Goal: Book appointment/travel/reservation

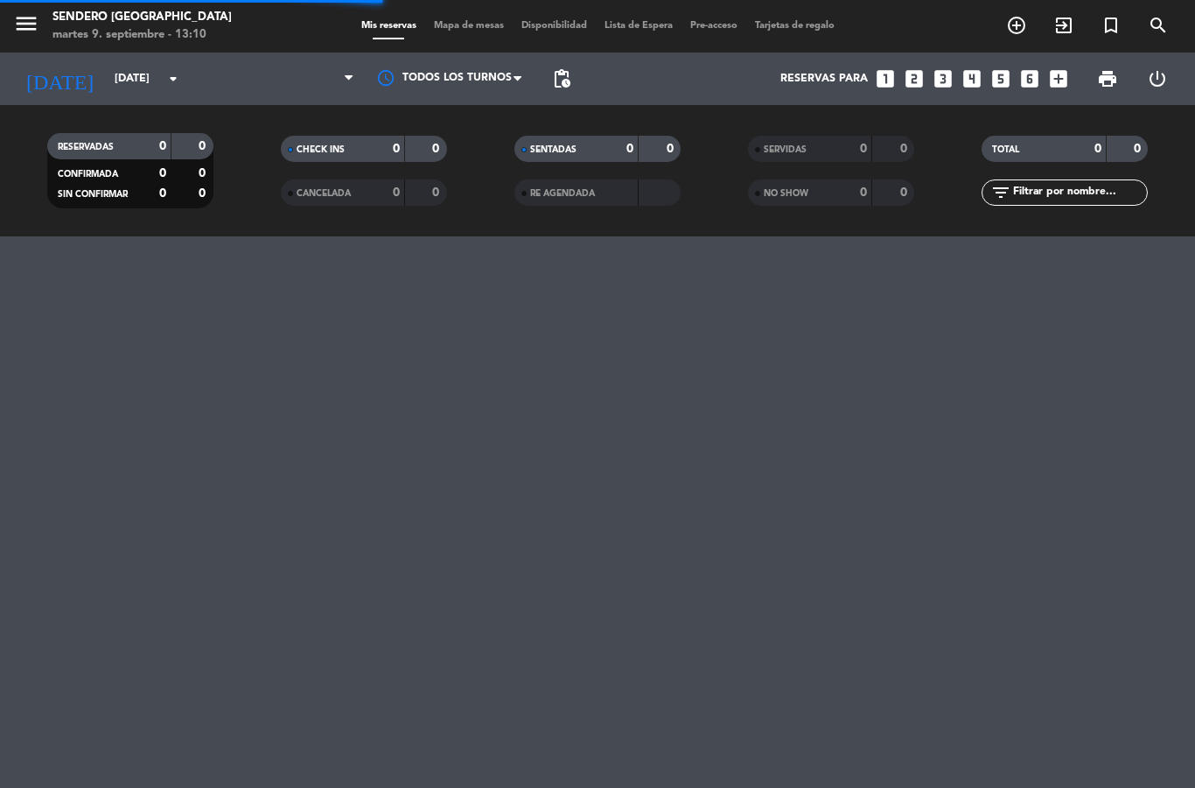
select select "es"
select select "dinner"
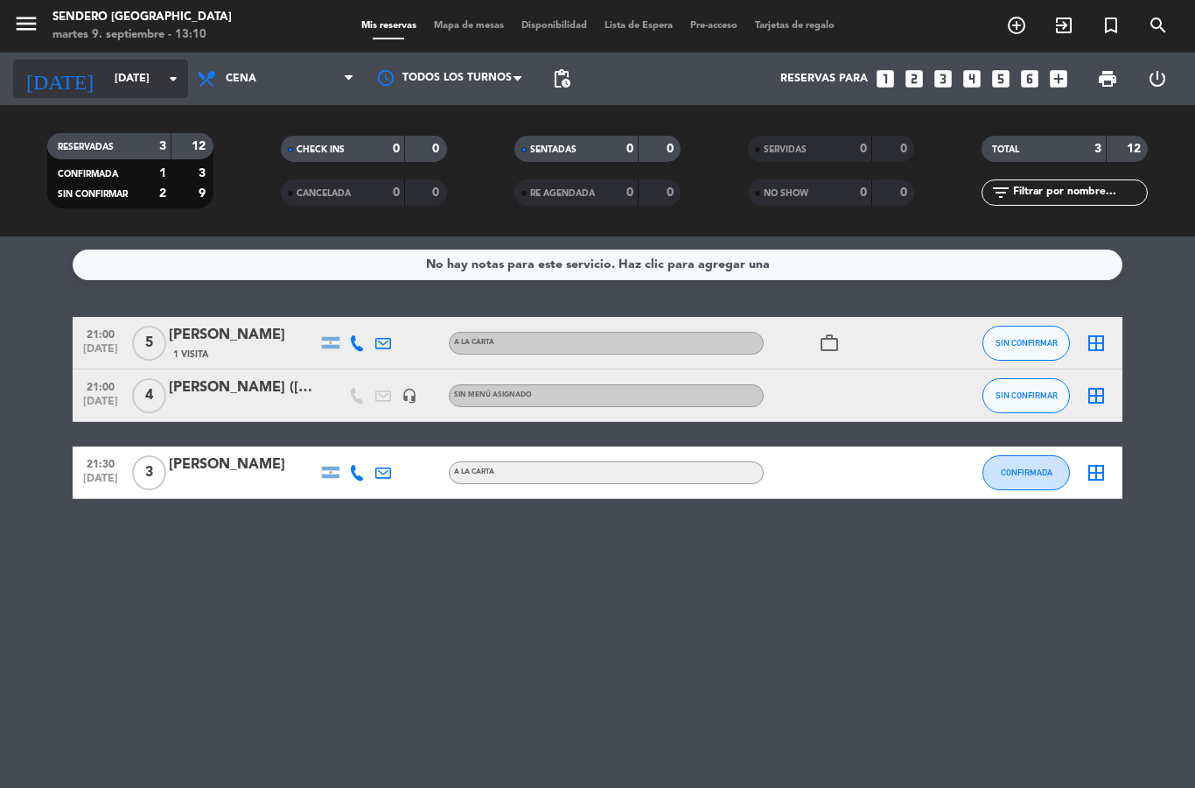
click at [111, 73] on input "[DATE]" at bounding box center [180, 79] width 148 height 30
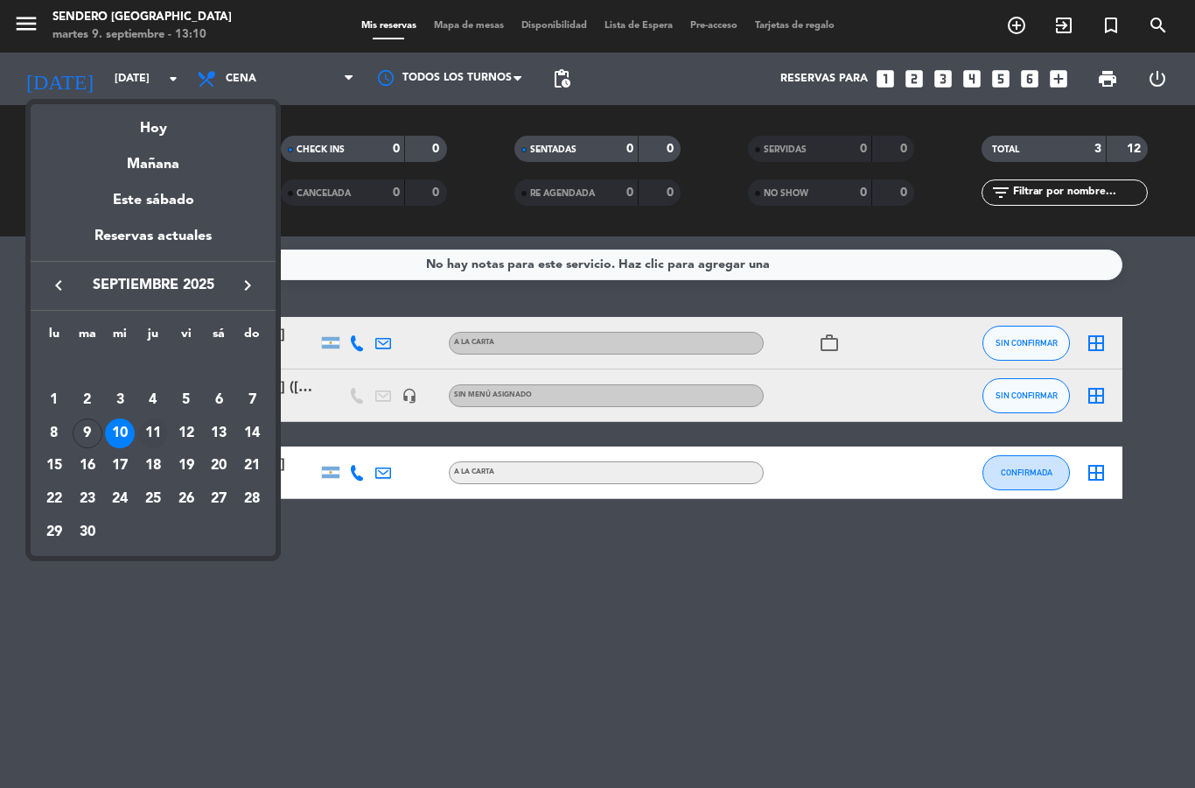
click at [158, 433] on div "11" at bounding box center [153, 433] width 30 height 30
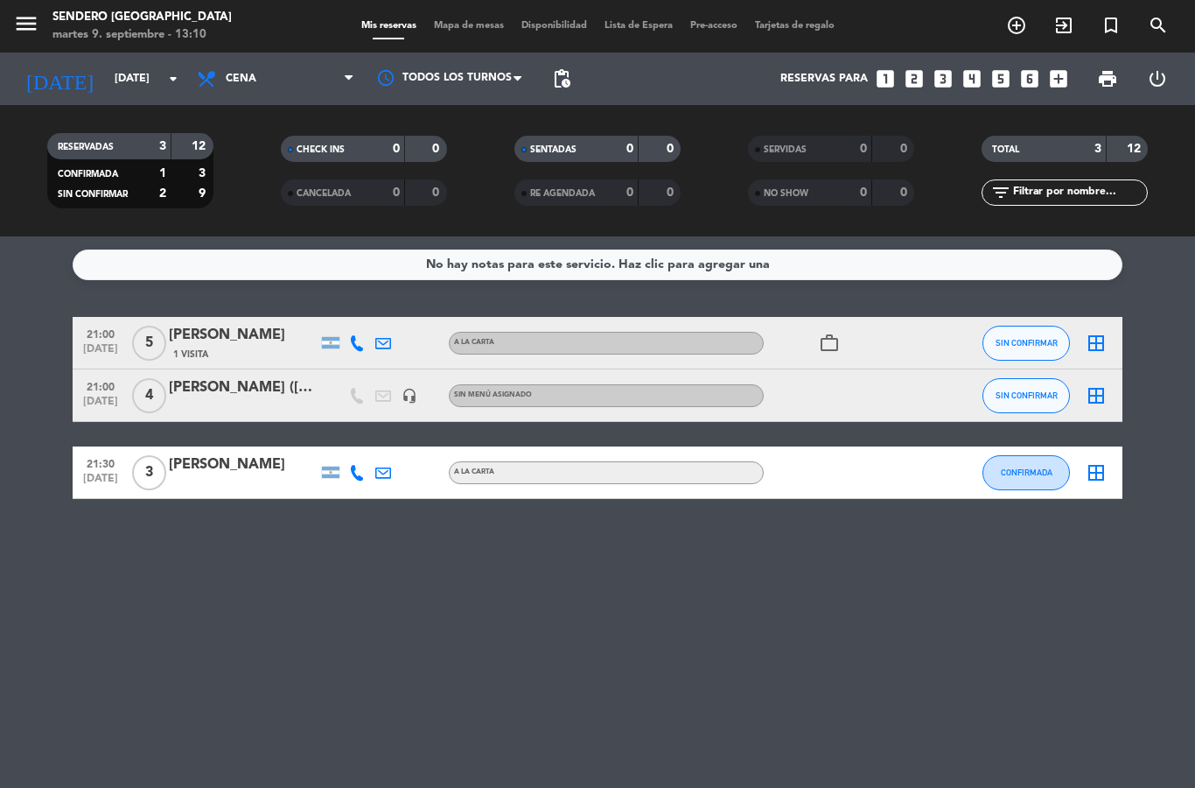
type input "[DEMOGRAPHIC_DATA][DATE]"
select select "dinner"
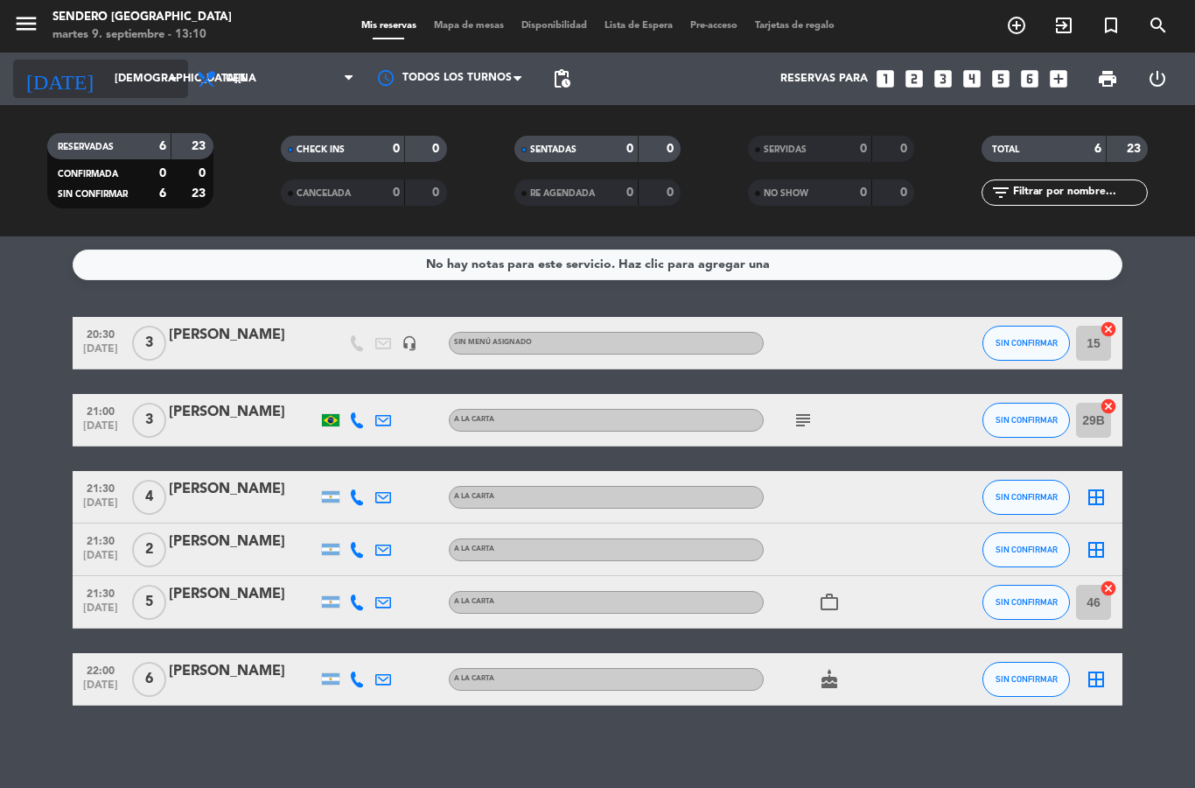
click at [123, 88] on input "[DEMOGRAPHIC_DATA][DATE]" at bounding box center [180, 79] width 148 height 30
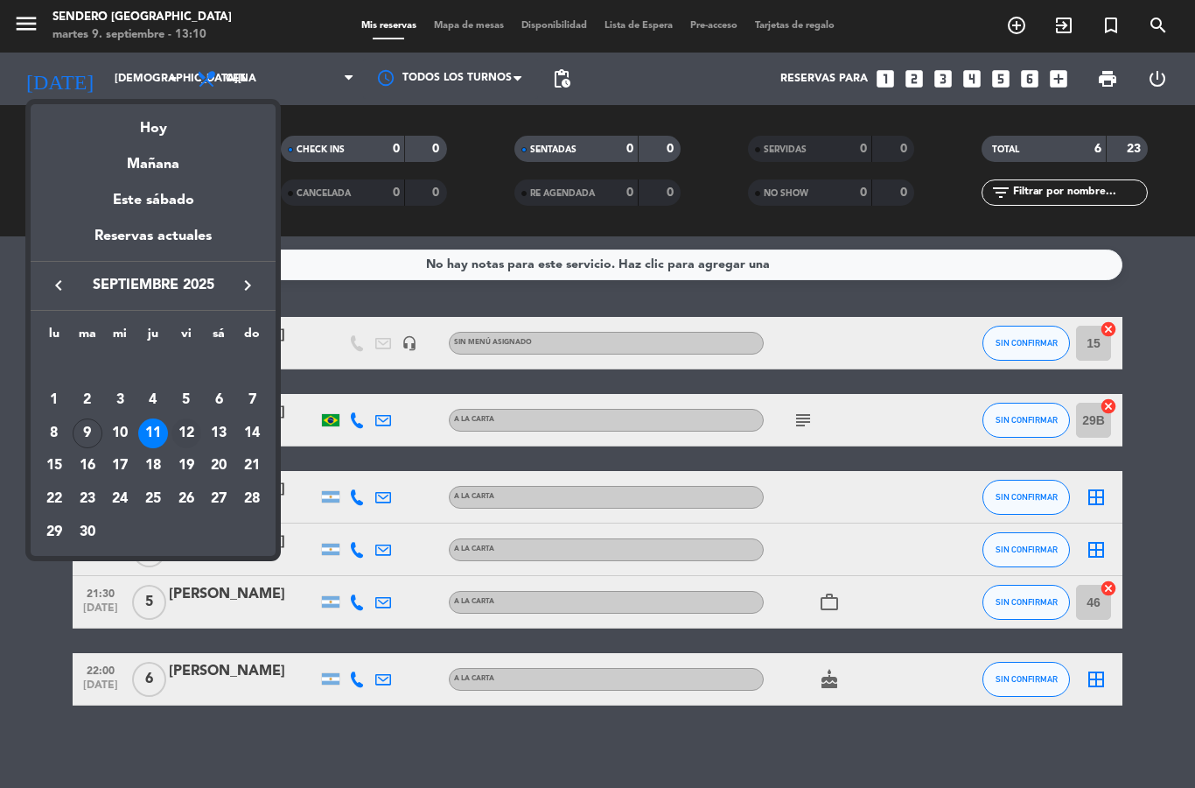
click at [192, 430] on div "12" at bounding box center [187, 433] width 30 height 30
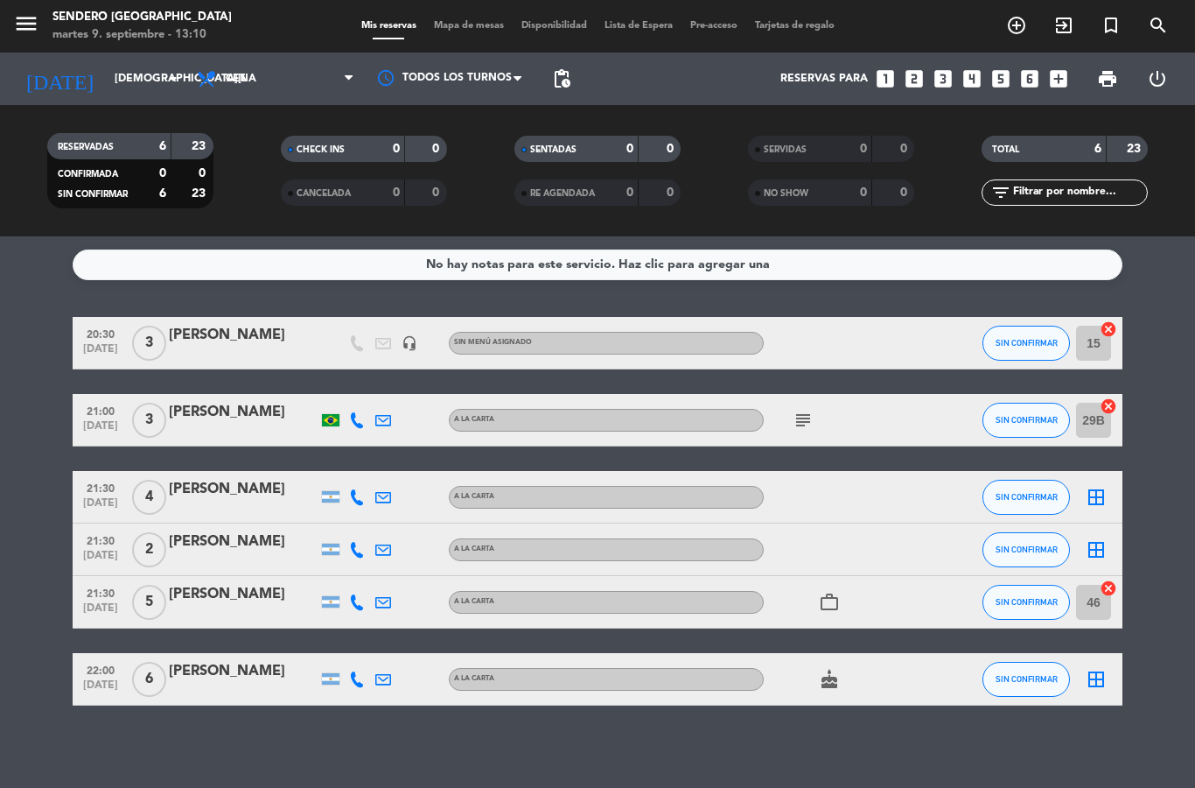
type input "[DATE]"
select select "dinner"
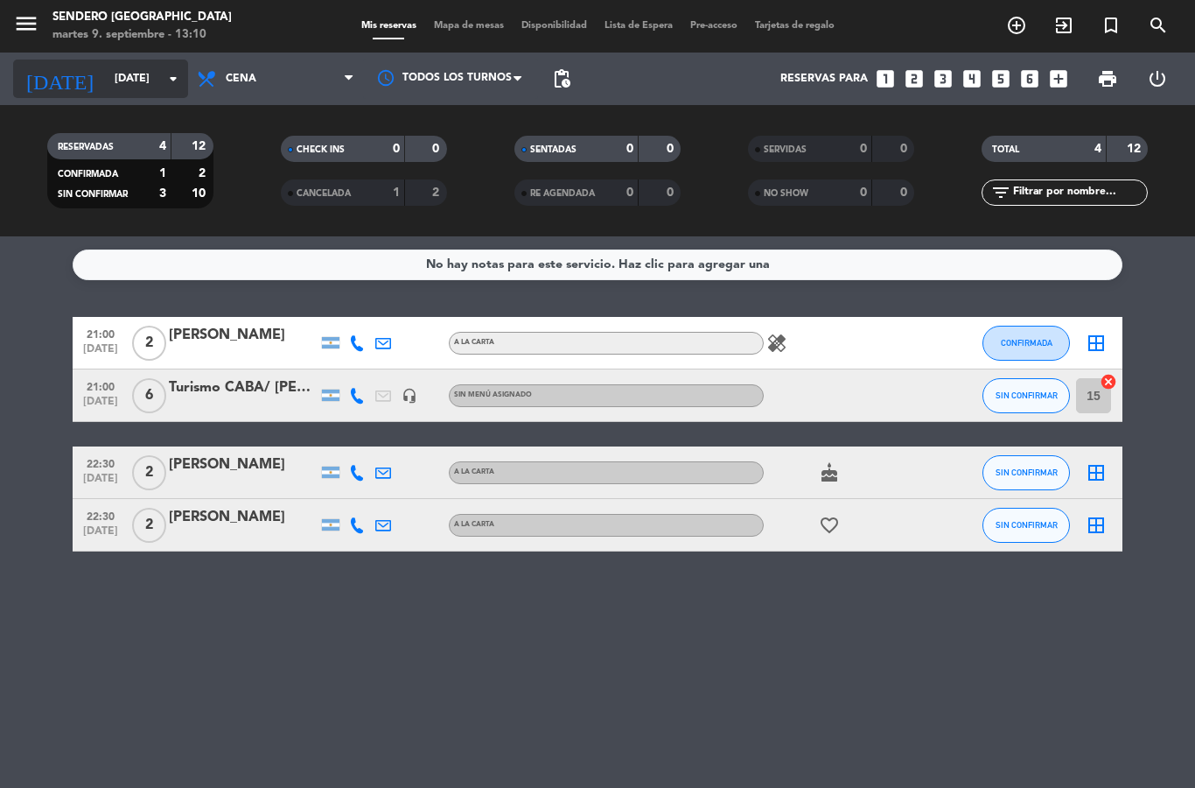
click at [106, 78] on input "[DATE]" at bounding box center [180, 79] width 148 height 30
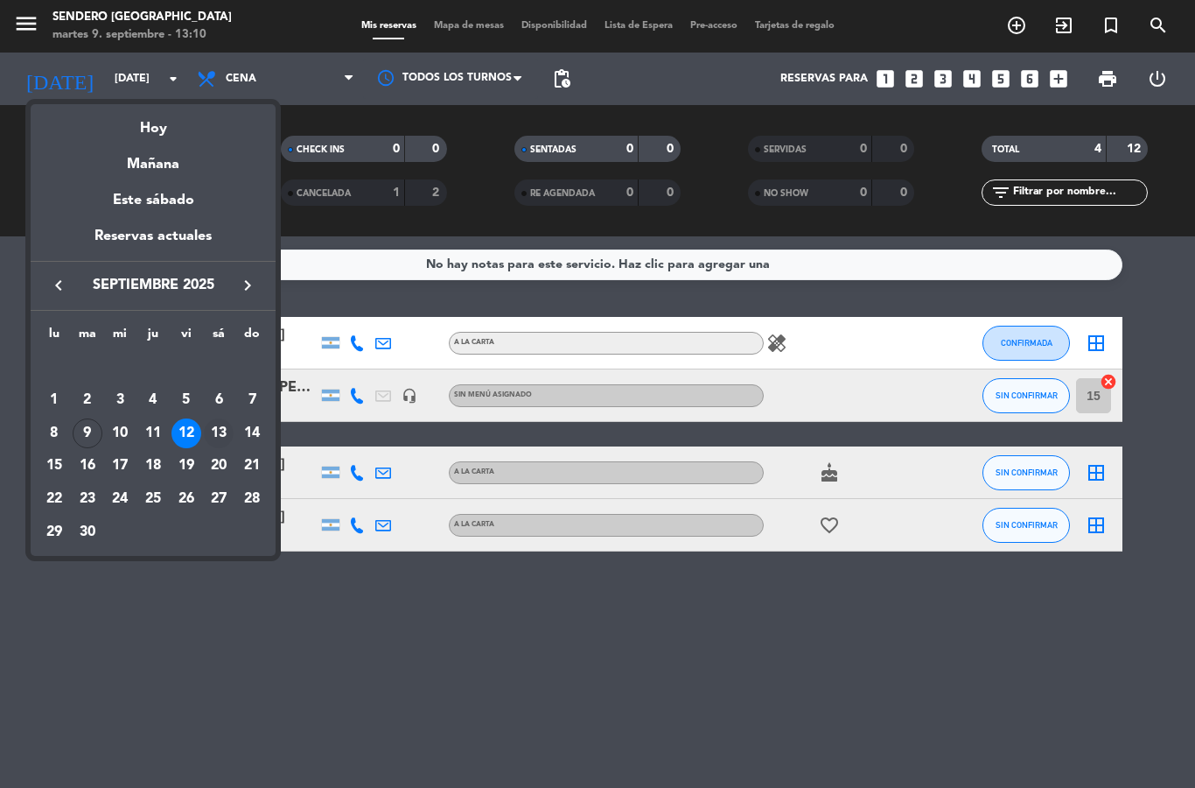
click at [222, 435] on div "13" at bounding box center [219, 433] width 30 height 30
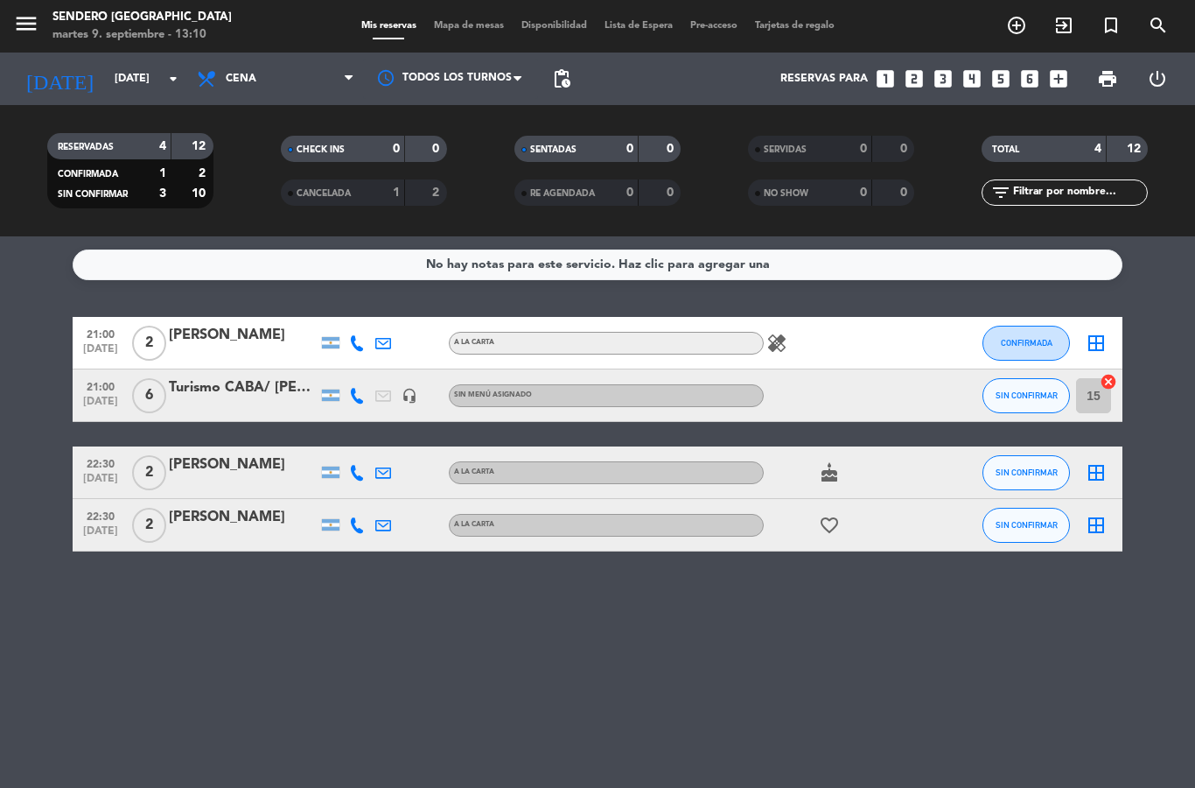
type input "[DATE]"
select select "dinner"
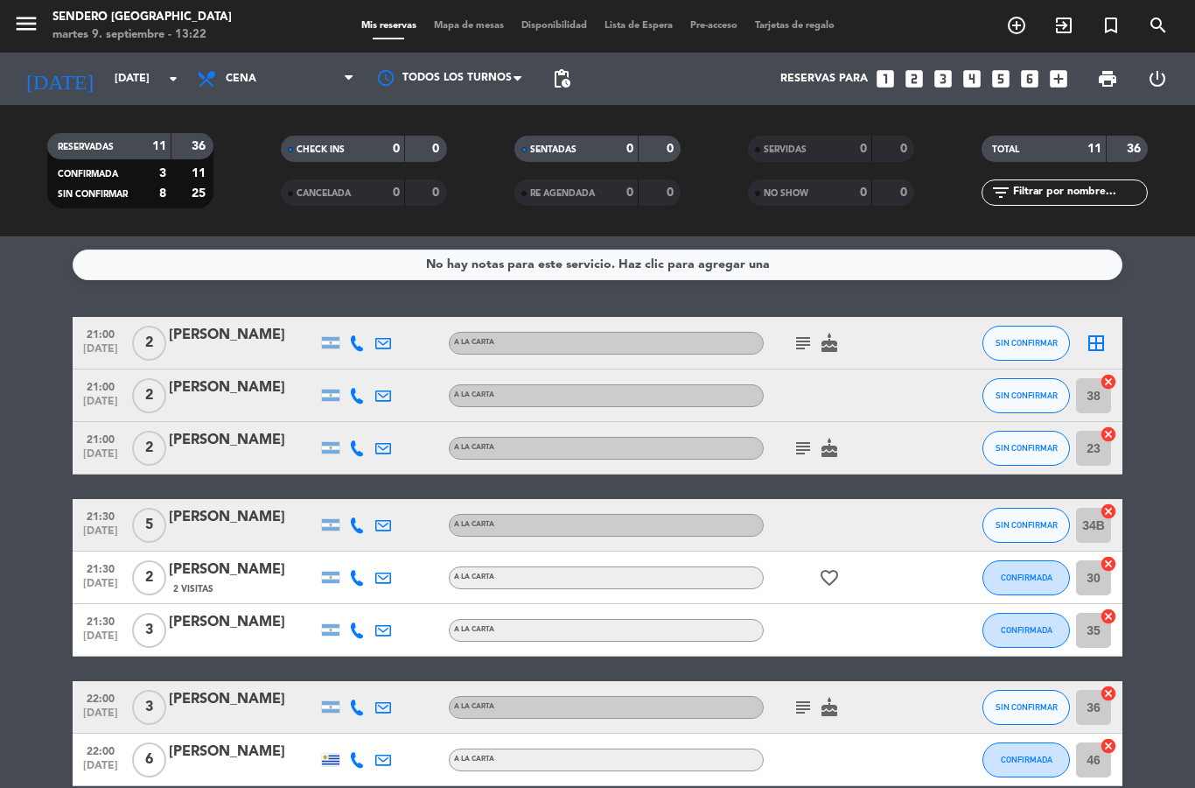
select select "dinner"
click at [106, 75] on input "[DATE]" at bounding box center [180, 79] width 148 height 30
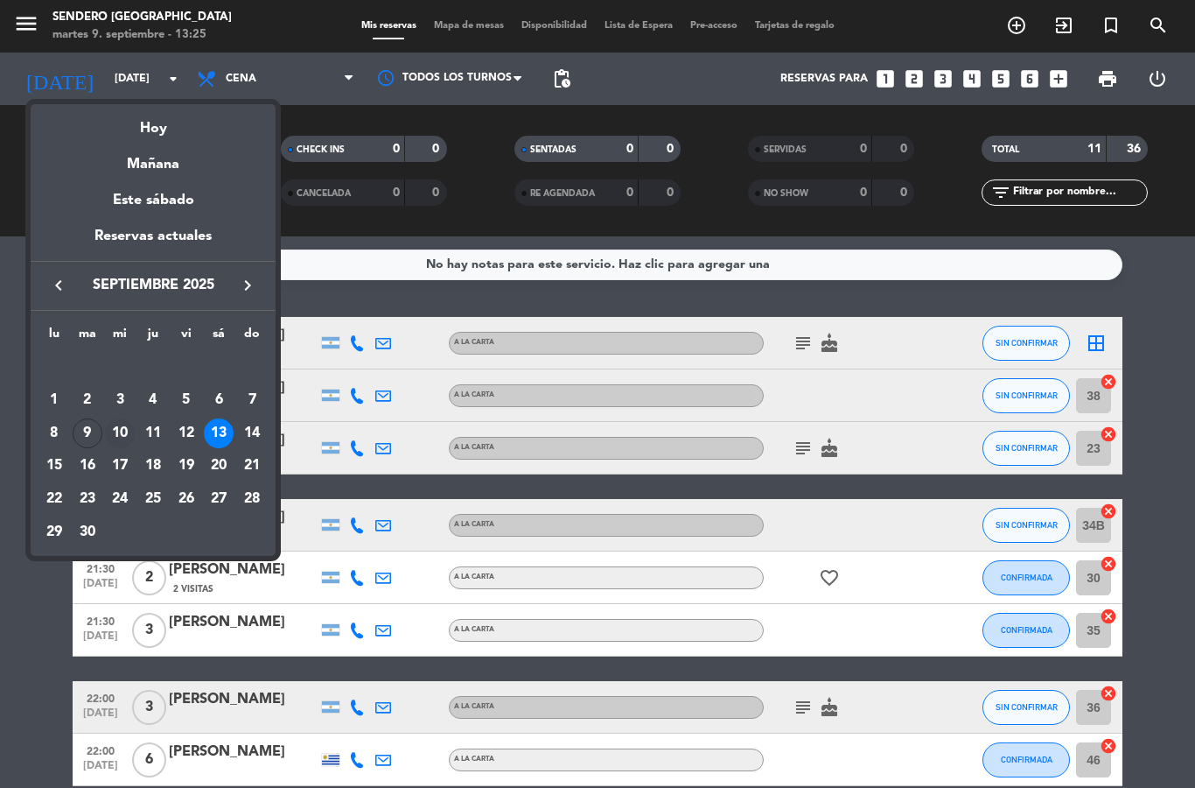
click at [124, 430] on div "10" at bounding box center [120, 433] width 30 height 30
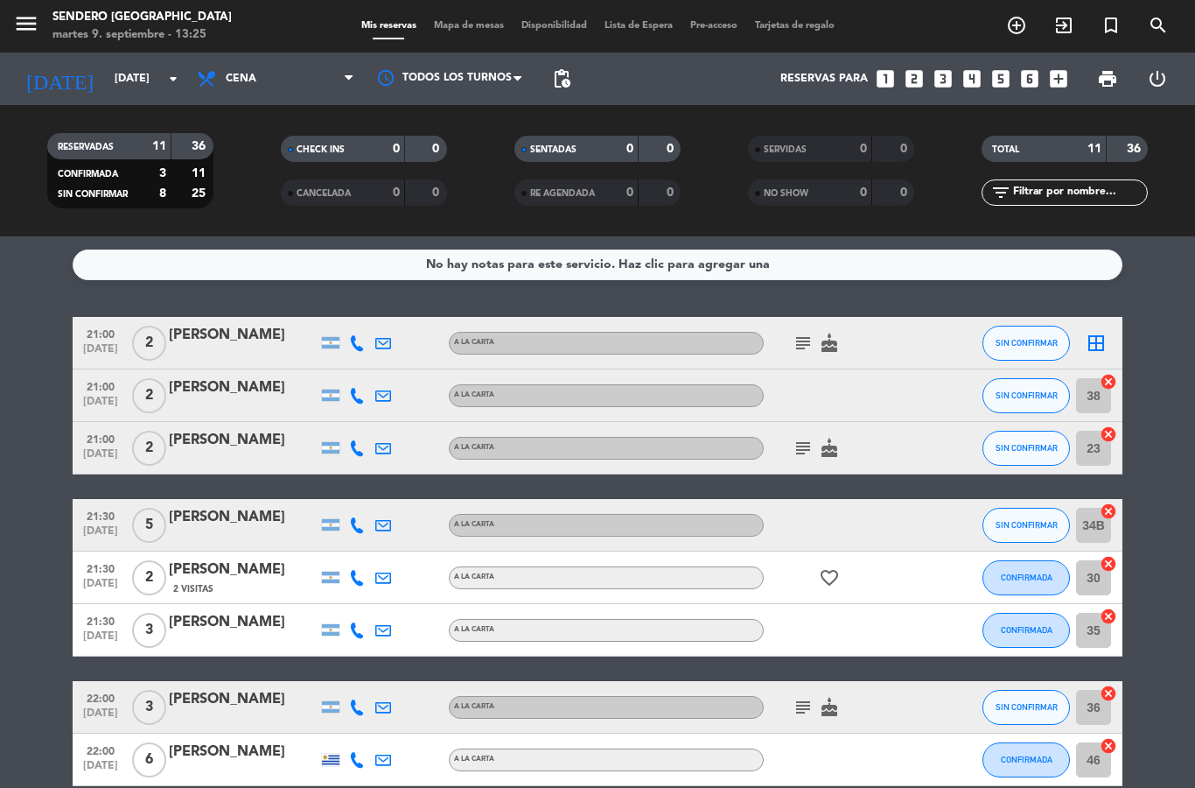
type input "[DATE]"
select select "dinner"
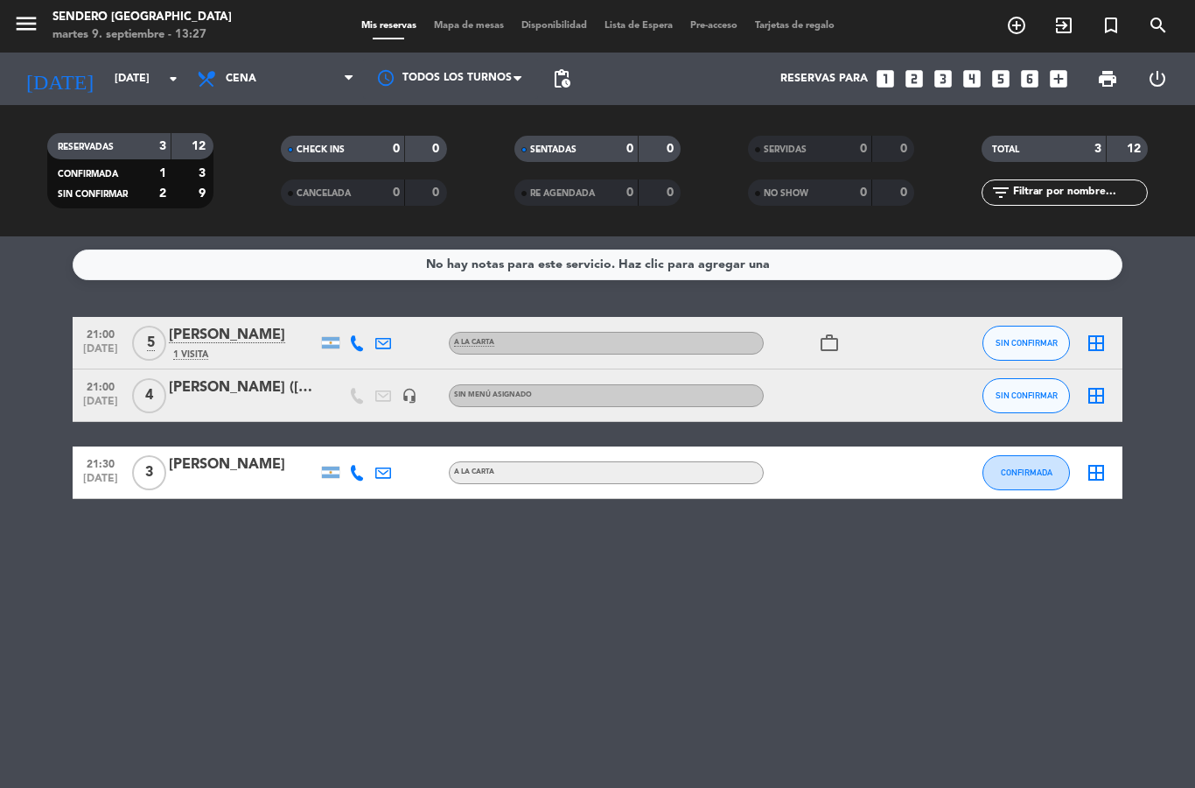
select select "dinner"
click at [662, 310] on div "No hay notas para este servicio. Haz clic para agregar una 21:00 [DATE] 5 [PERS…" at bounding box center [597, 511] width 1195 height 551
